Goal: Obtain resource: Download file/media

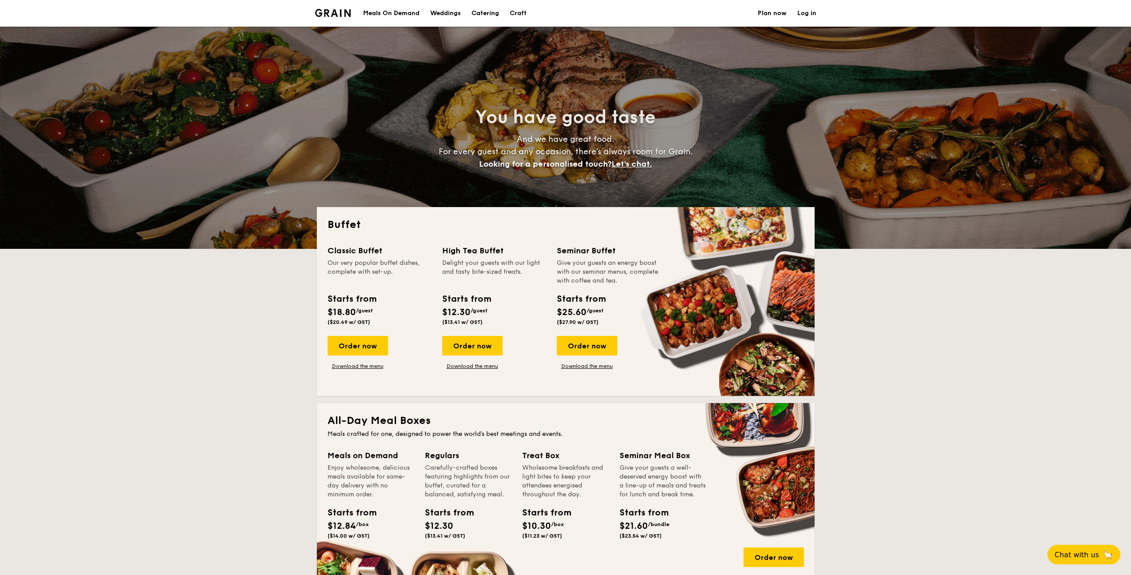
select select
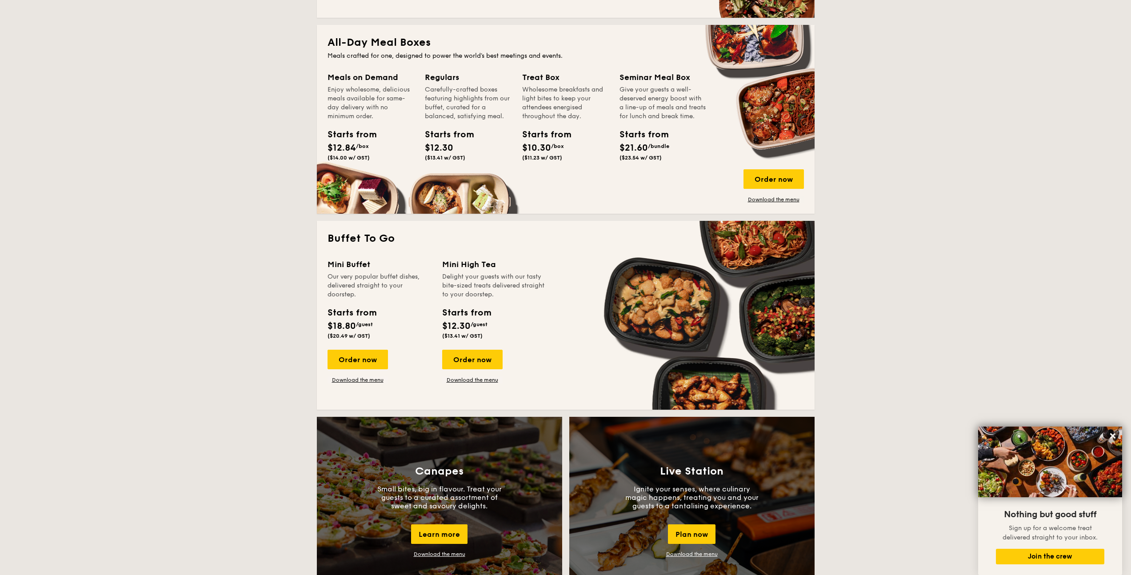
scroll to position [247, 0]
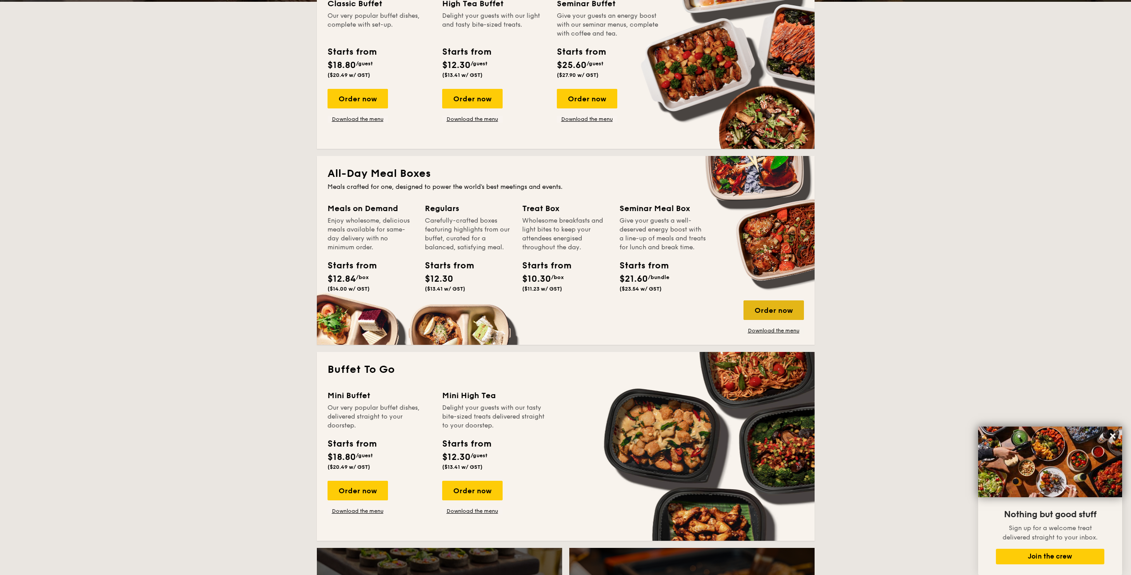
click at [781, 311] on div "Order now" at bounding box center [773, 310] width 60 height 20
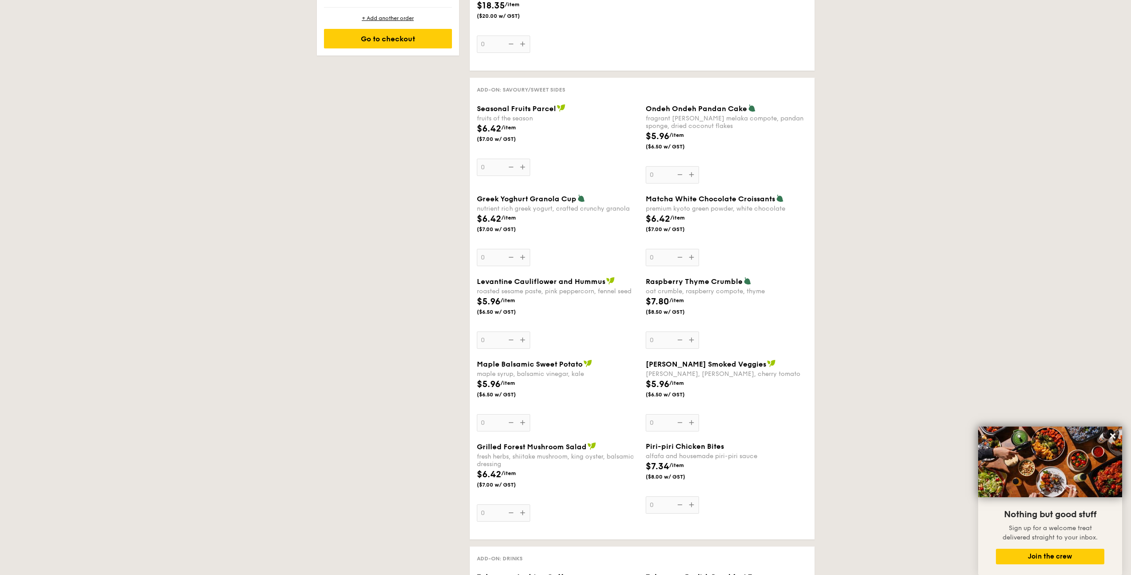
scroll to position [846, 0]
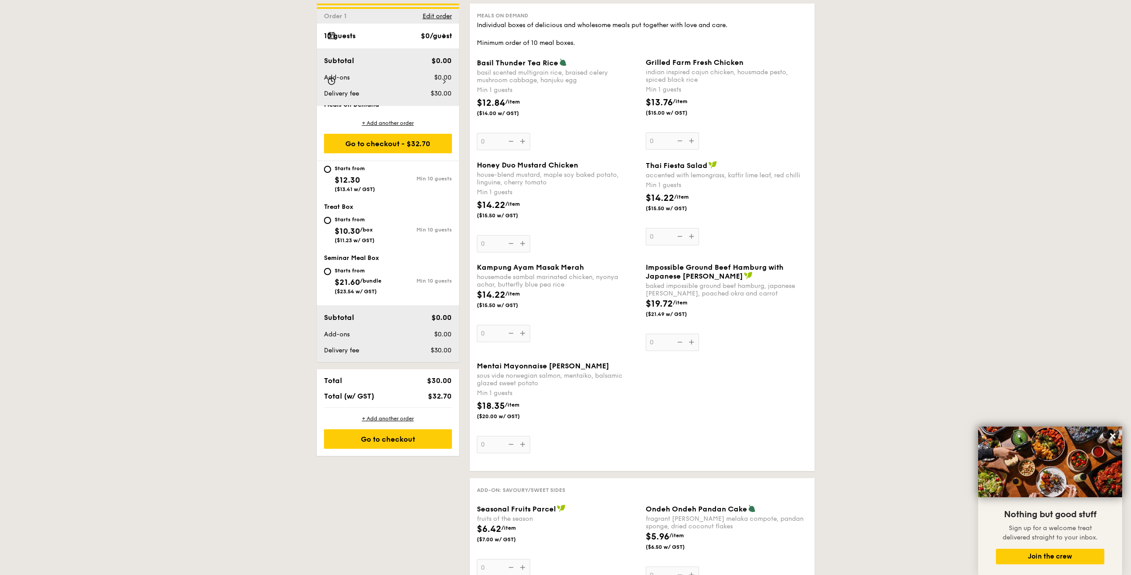
select select
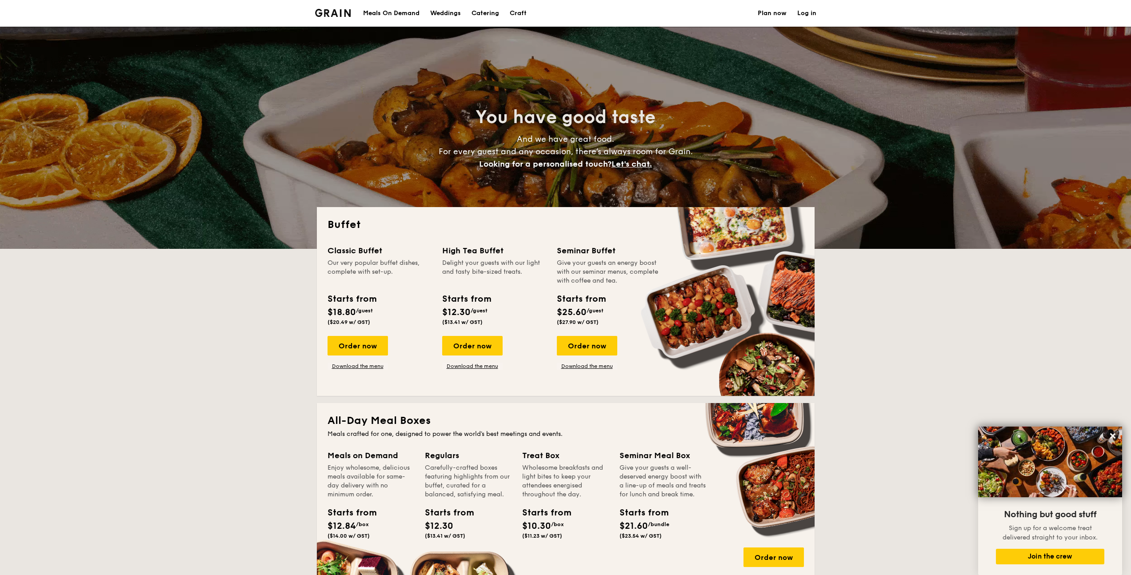
click at [499, 11] on h1 "Catering" at bounding box center [485, 13] width 28 height 27
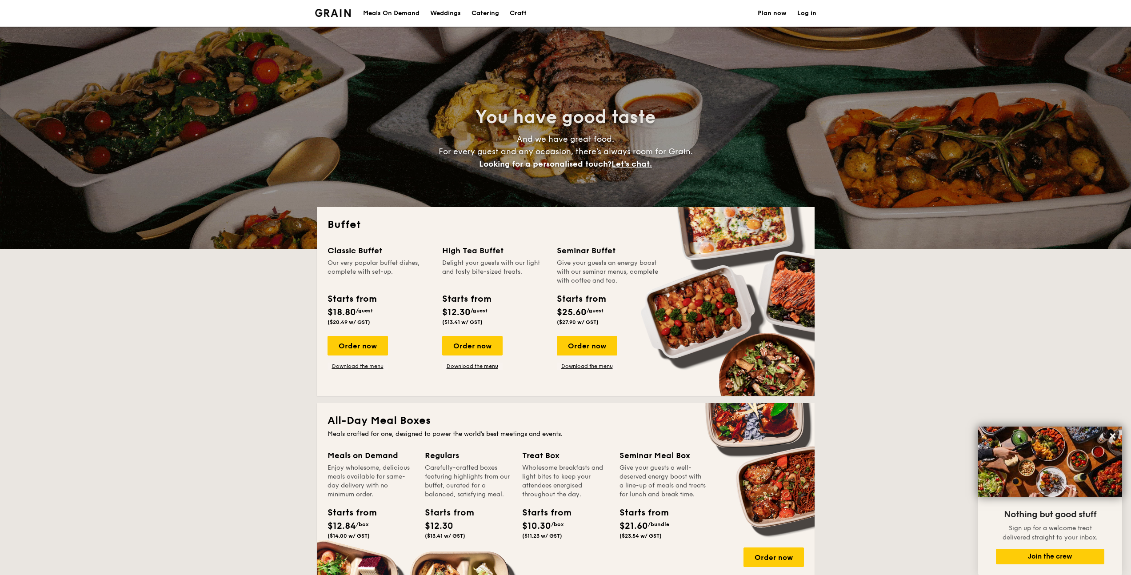
click at [495, 14] on h1 "Catering" at bounding box center [485, 13] width 28 height 27
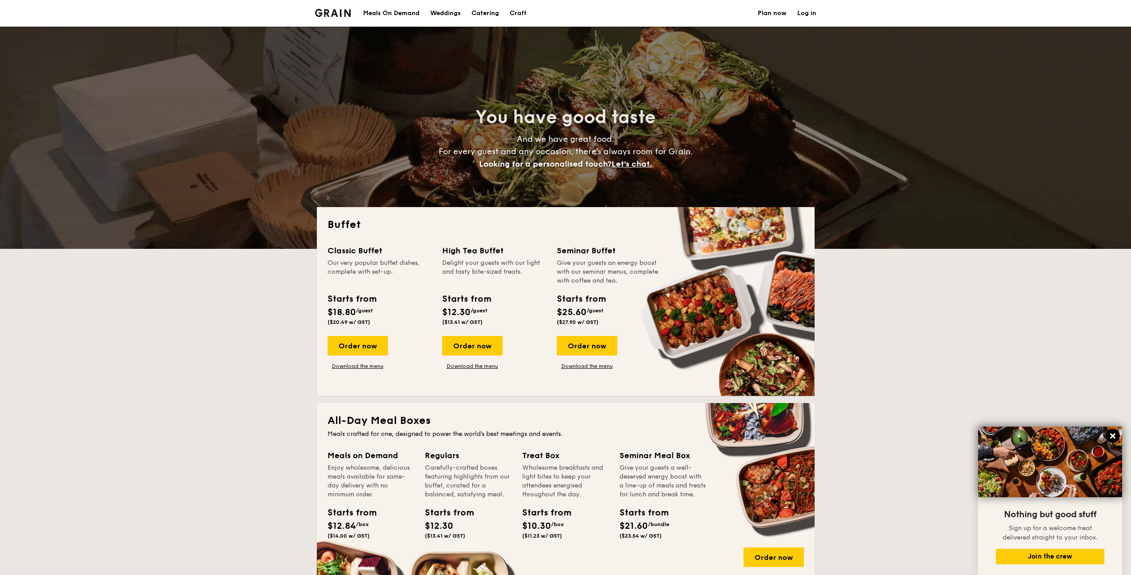
click at [1110, 437] on icon at bounding box center [1112, 435] width 5 height 5
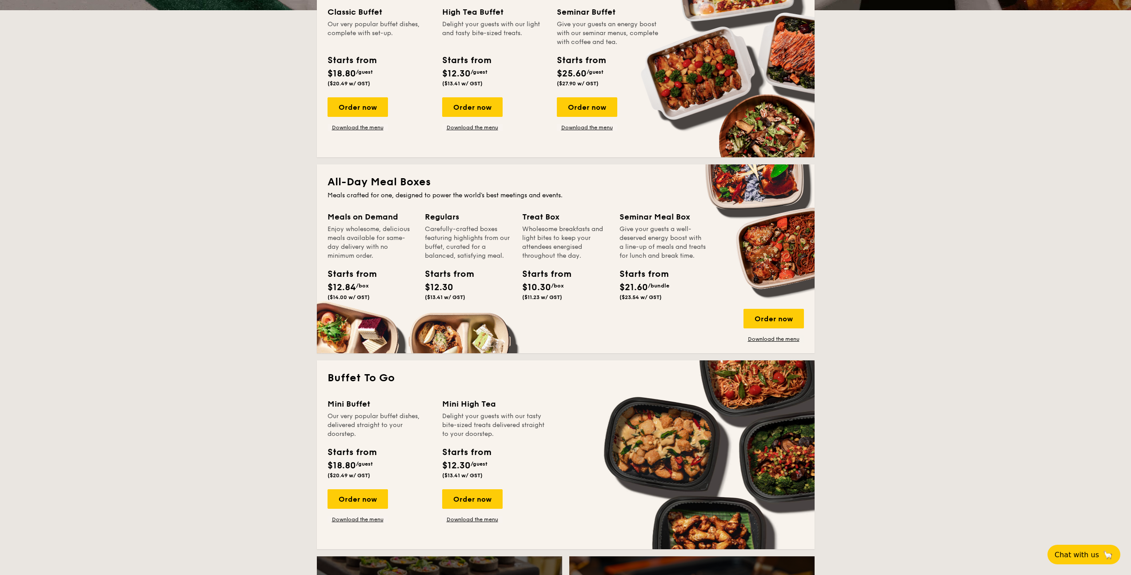
scroll to position [292, 0]
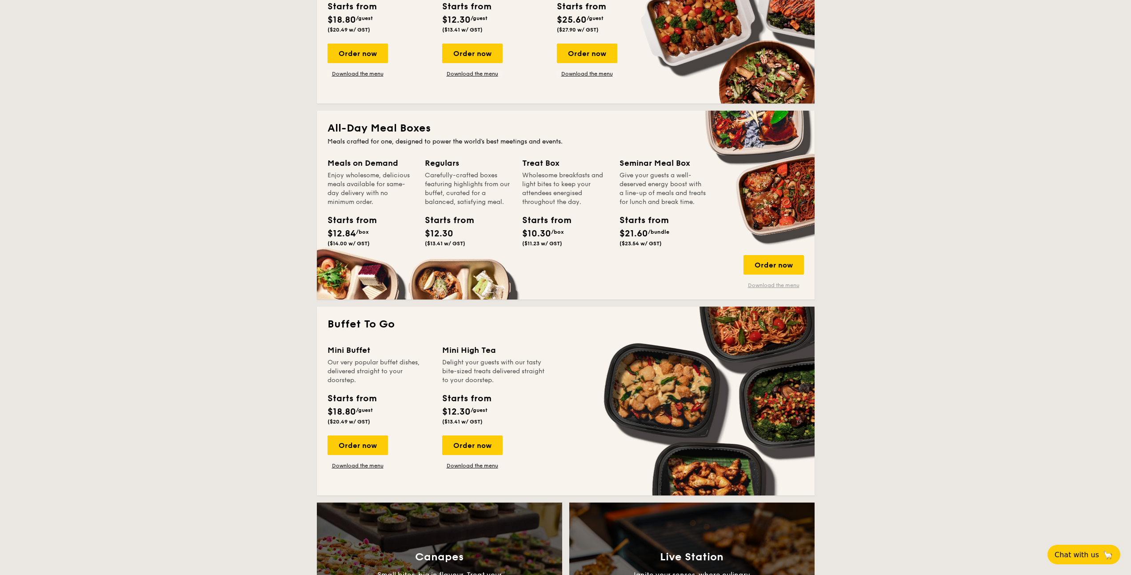
click at [772, 284] on link "Download the menu" at bounding box center [773, 285] width 60 height 7
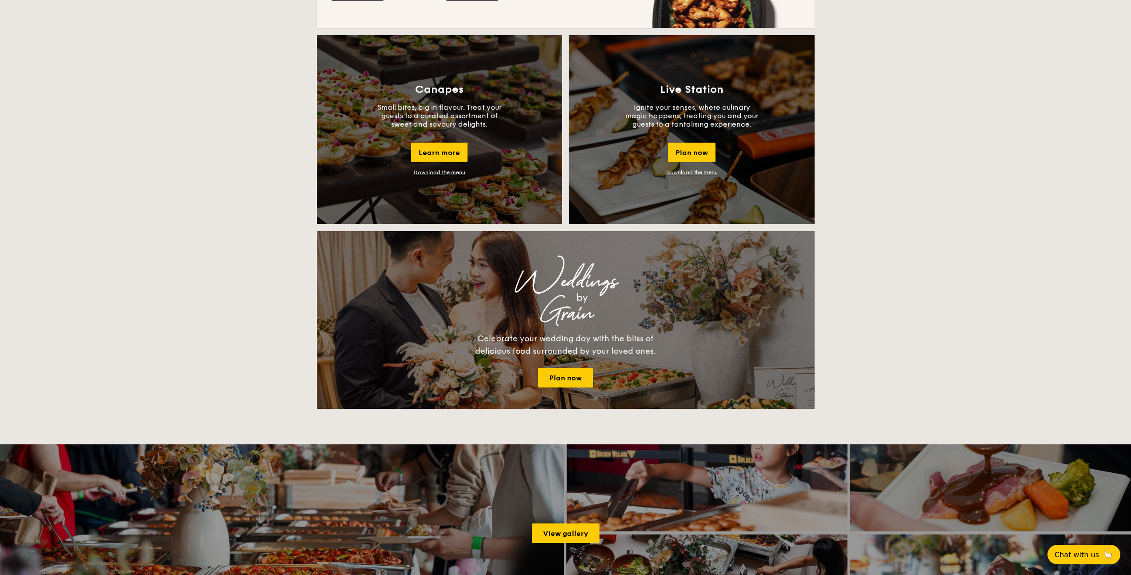
scroll to position [0, 0]
